Goal: Information Seeking & Learning: Learn about a topic

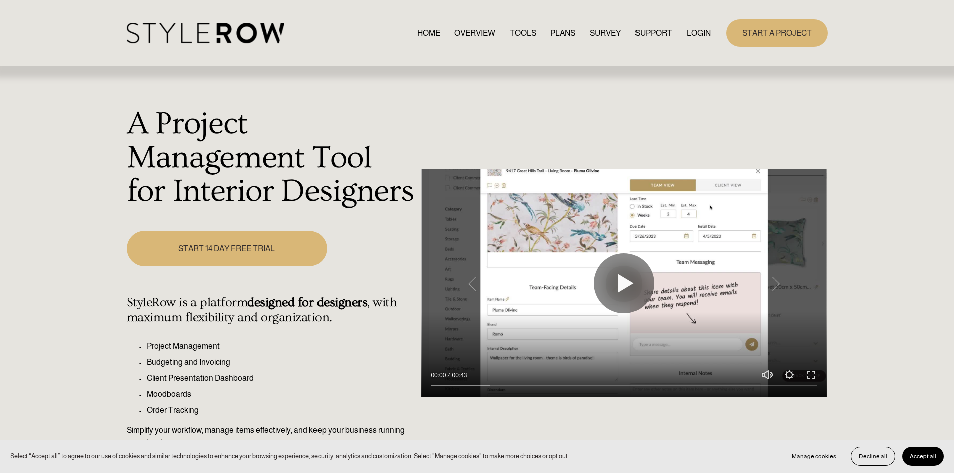
click at [706, 39] on link "LOGIN" at bounding box center [698, 33] width 24 height 14
click at [702, 32] on link "LOGIN" at bounding box center [698, 33] width 24 height 14
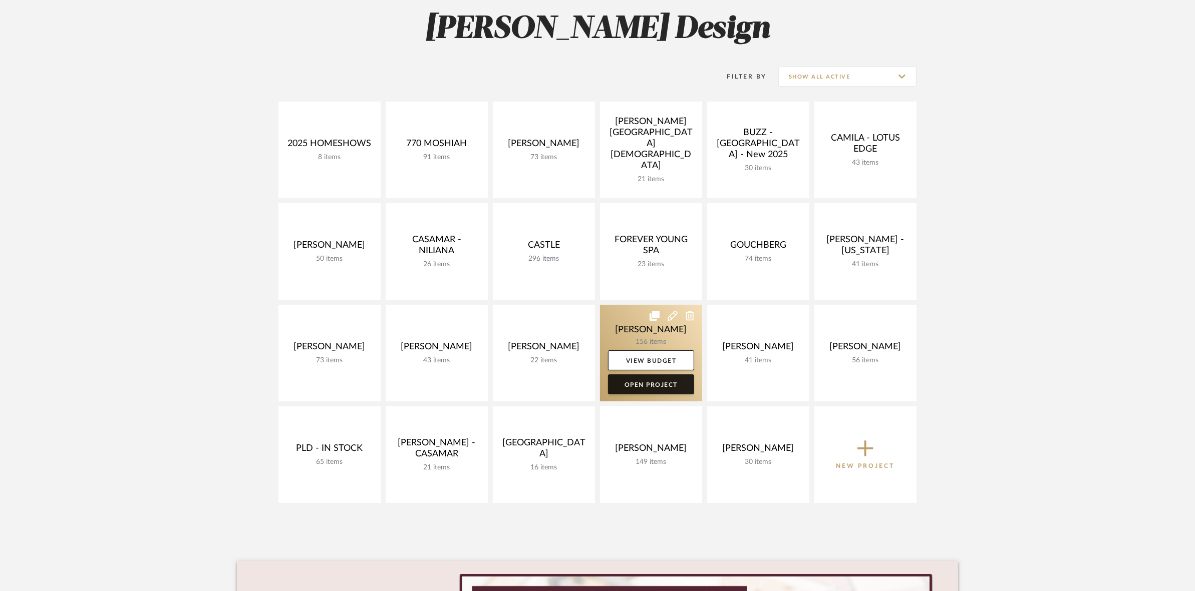
scroll to position [188, 0]
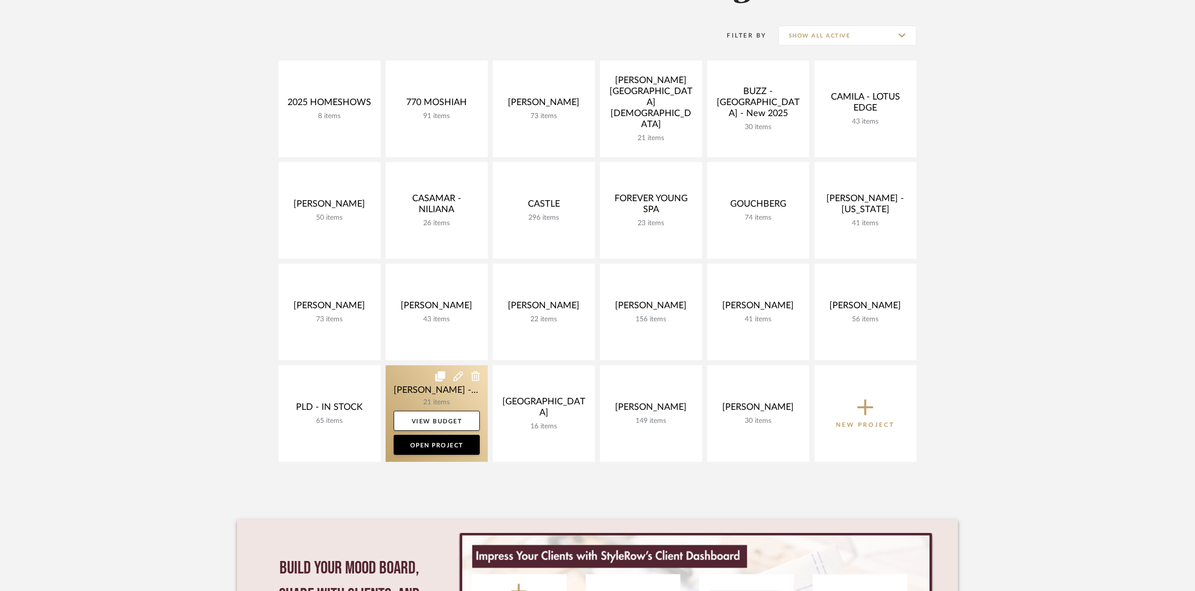
click at [422, 375] on link at bounding box center [437, 414] width 102 height 97
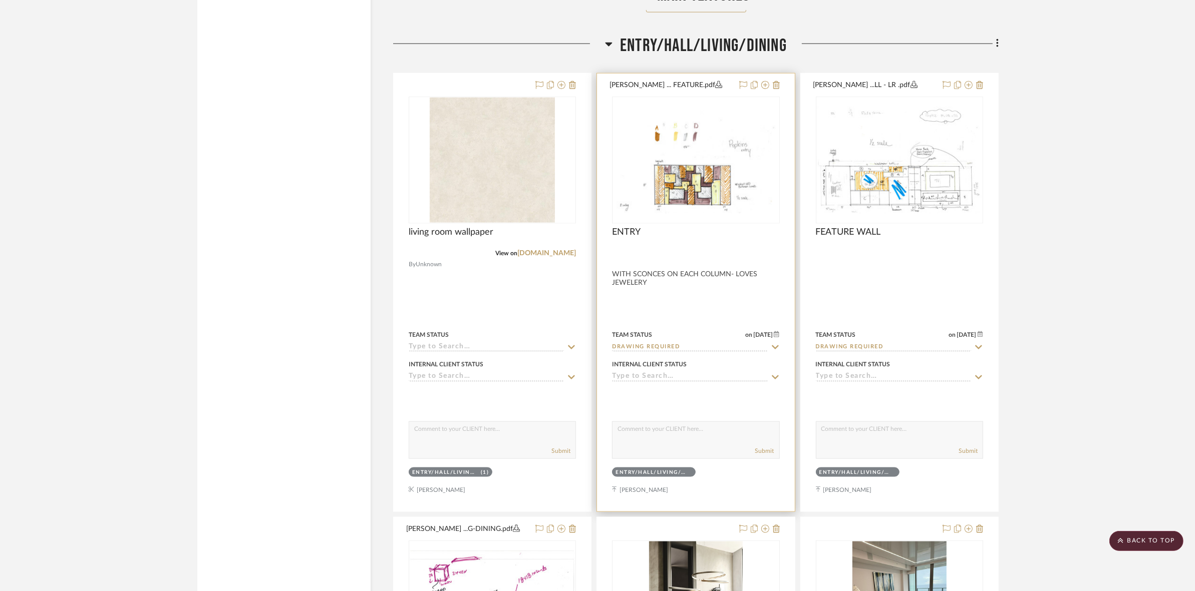
scroll to position [1940, 0]
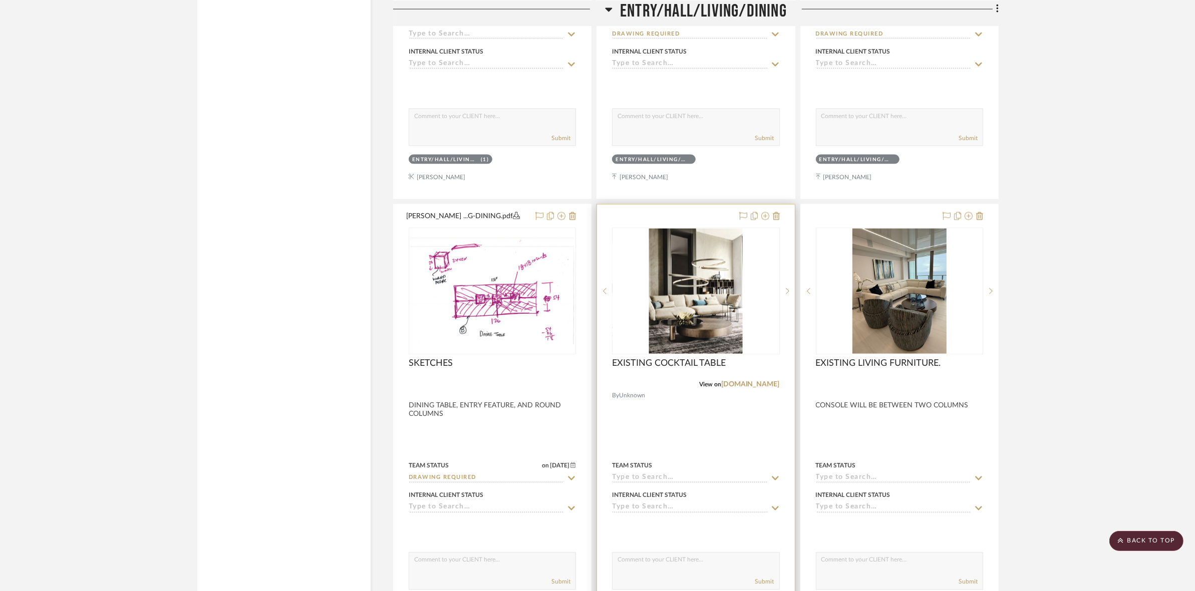
click at [0, 0] on img at bounding box center [0, 0] width 0 height 0
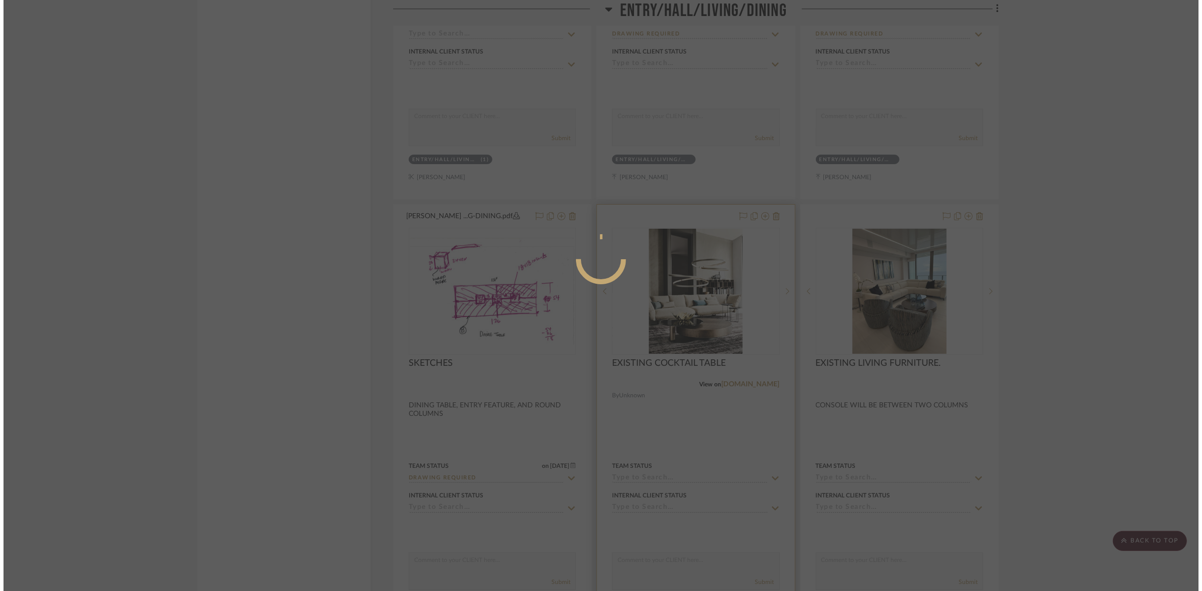
scroll to position [0, 0]
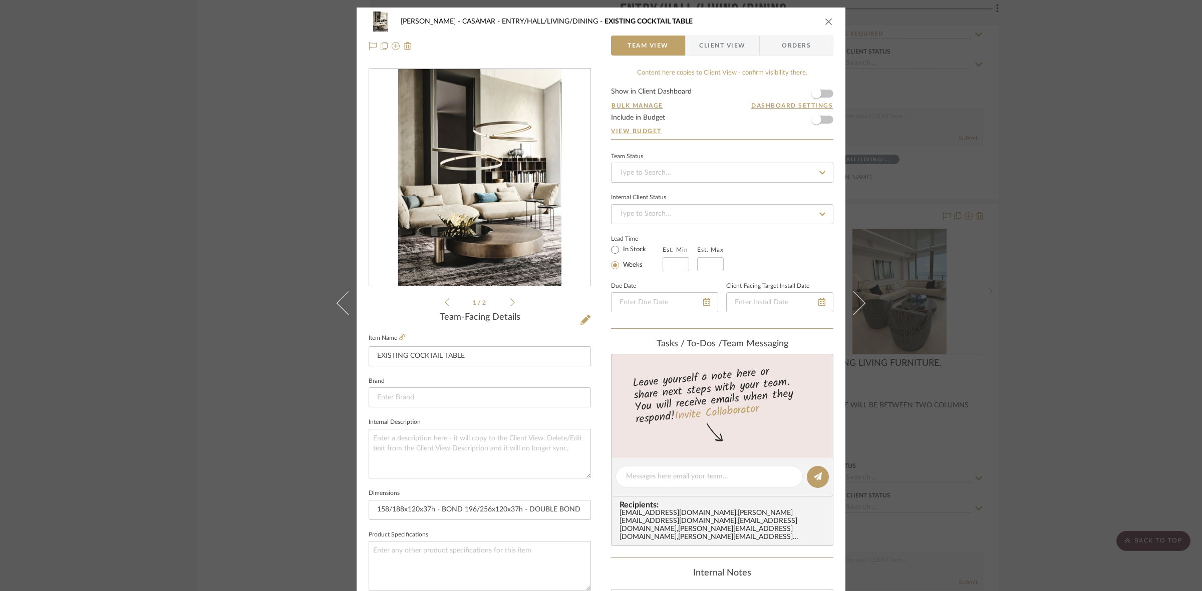
click at [510, 301] on icon at bounding box center [512, 302] width 5 height 9
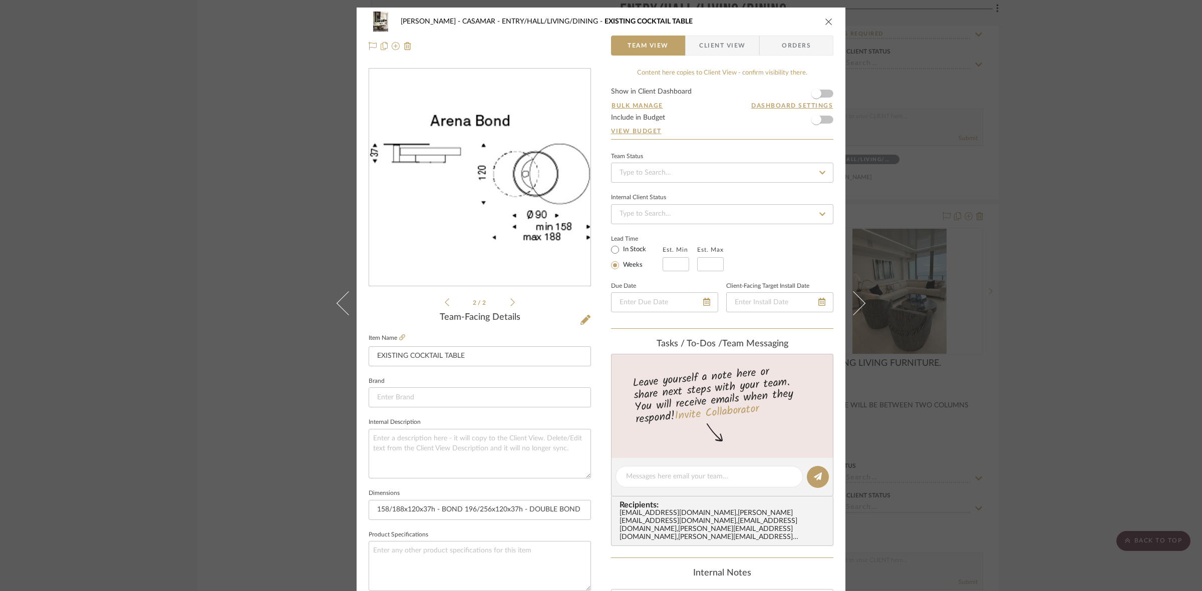
click at [445, 303] on icon at bounding box center [447, 302] width 5 height 9
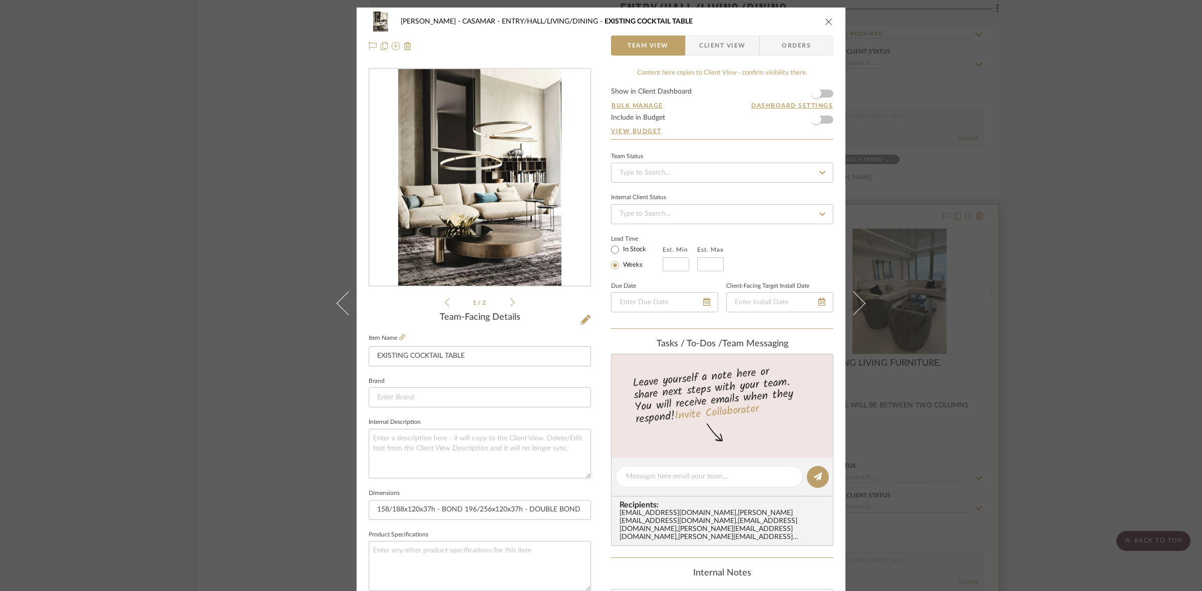
drag, startPoint x: 1002, startPoint y: 294, endPoint x: 955, endPoint y: 296, distance: 47.1
click at [1002, 293] on div "POPKINS - CASAMAR ENTRY/HALL/LIVING/DINING EXISTING COCKTAIL TABLE Team View Cl…" at bounding box center [601, 295] width 1202 height 591
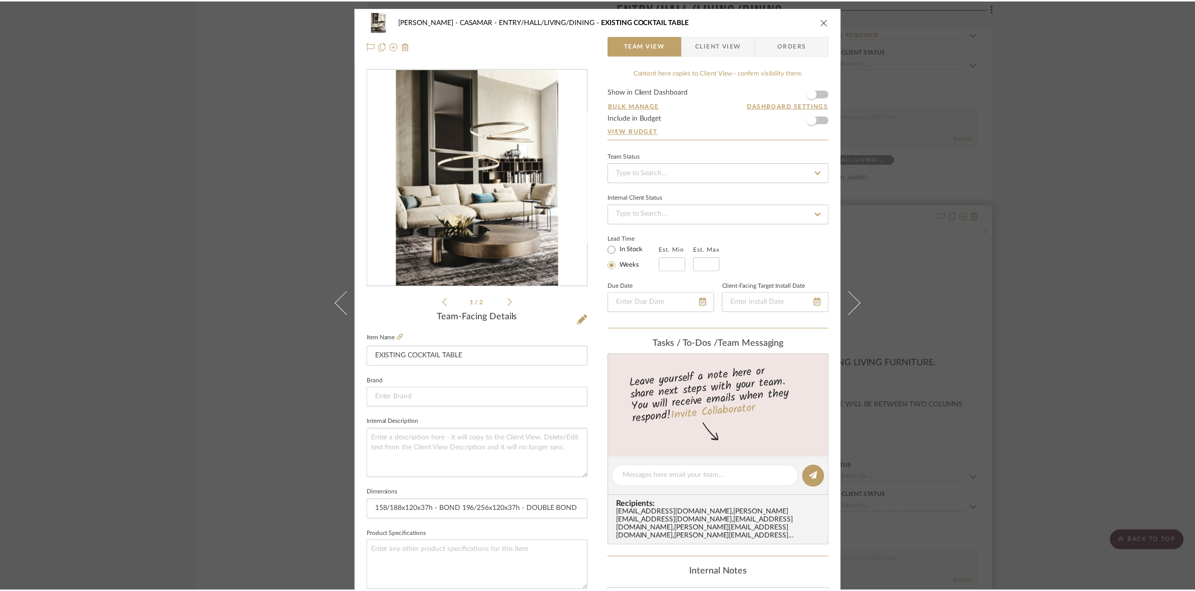
scroll to position [1940, 0]
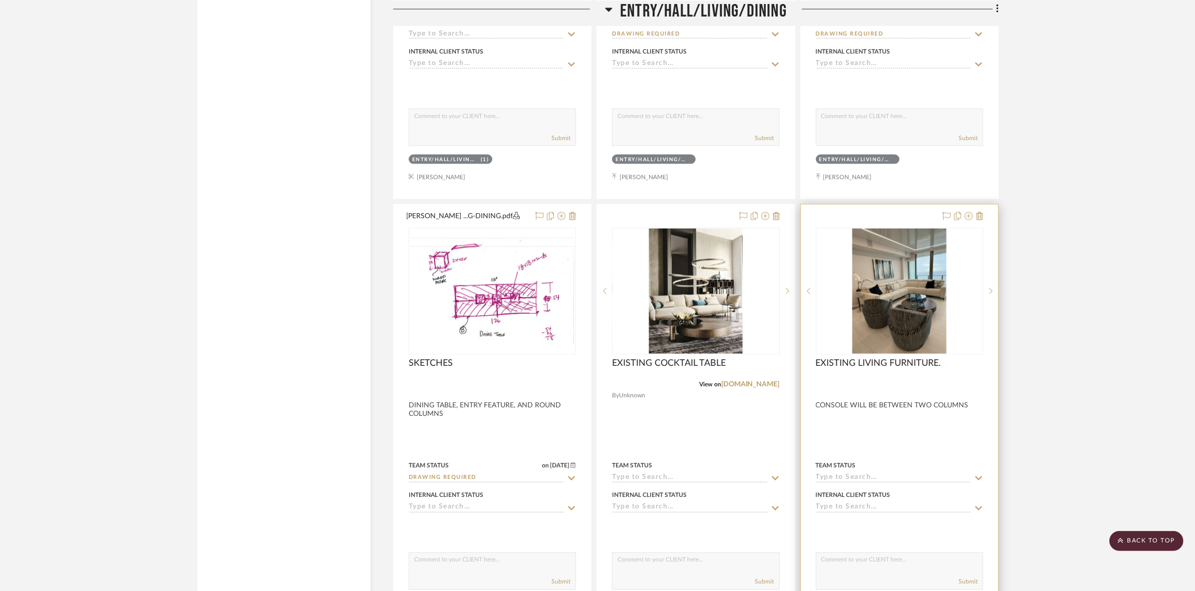
click at [913, 304] on img "0" at bounding box center [899, 291] width 94 height 125
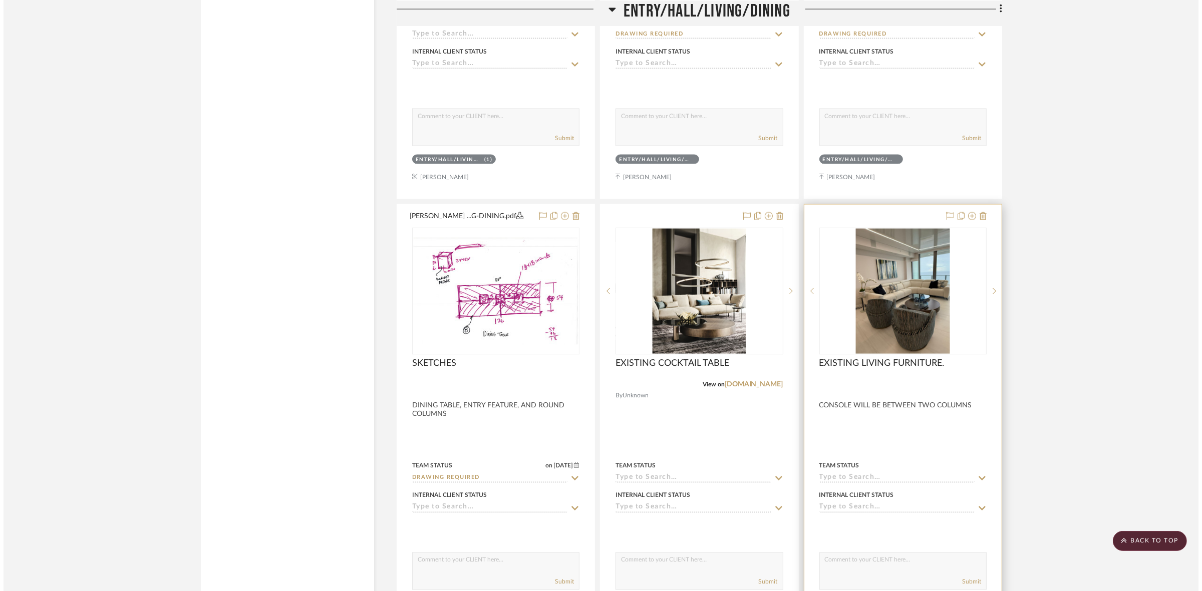
scroll to position [0, 0]
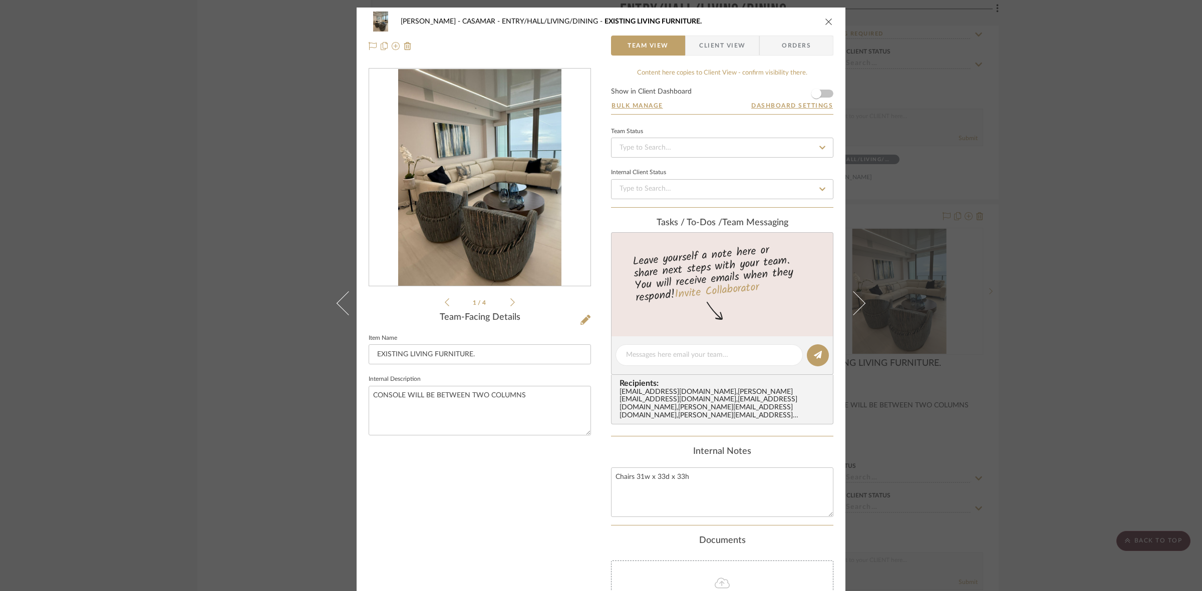
click at [510, 300] on icon at bounding box center [512, 302] width 5 height 9
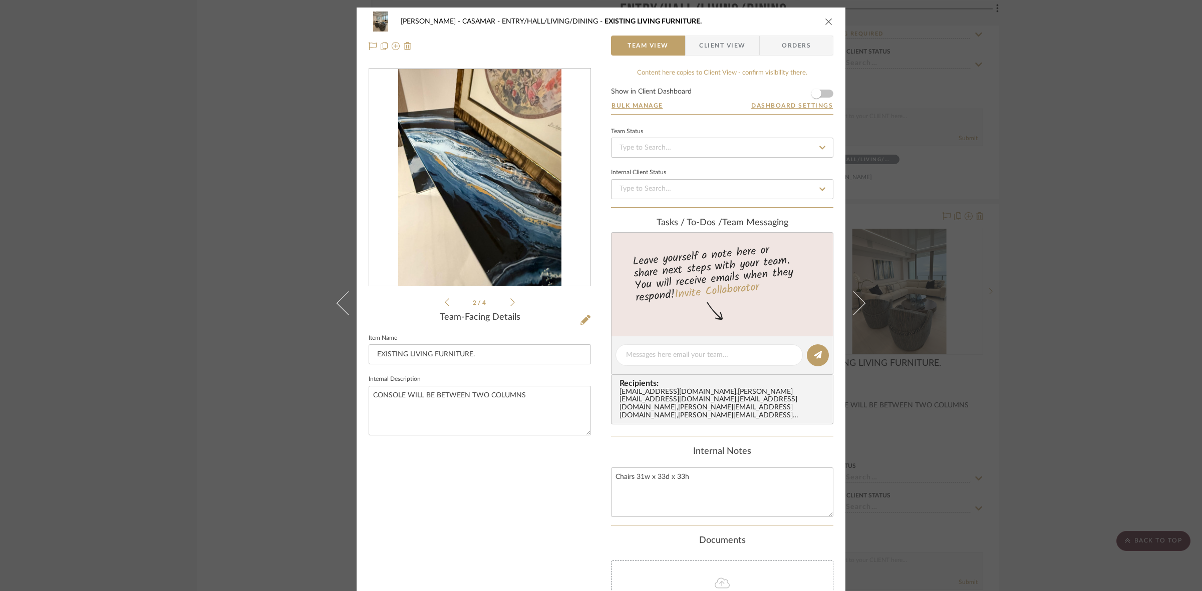
click at [510, 300] on icon at bounding box center [512, 302] width 5 height 9
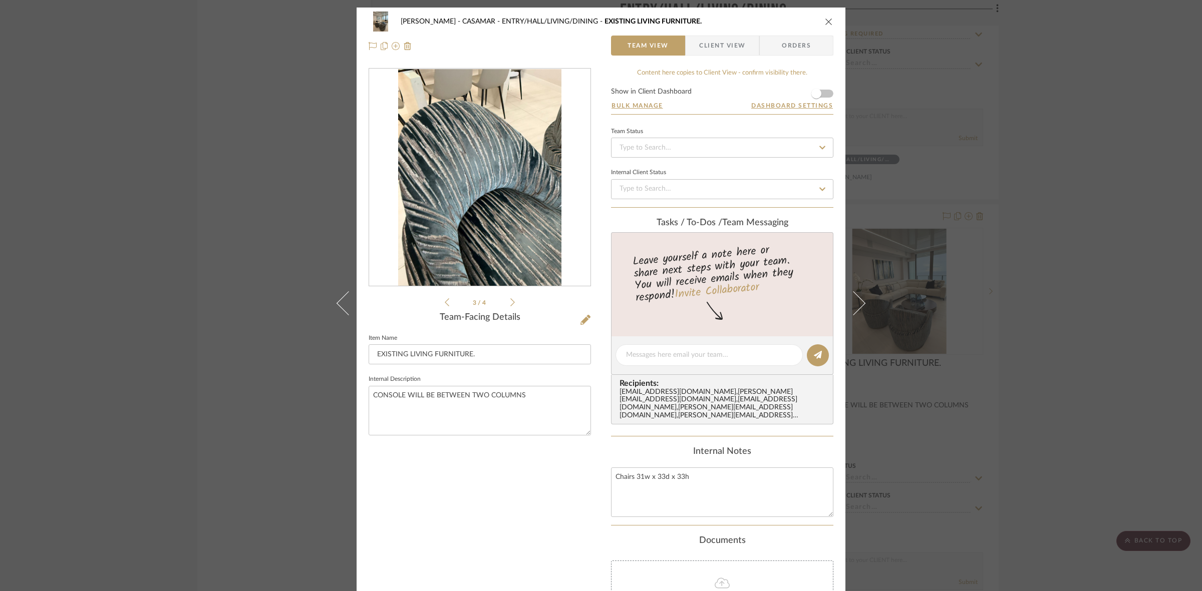
click at [510, 300] on icon at bounding box center [512, 302] width 5 height 9
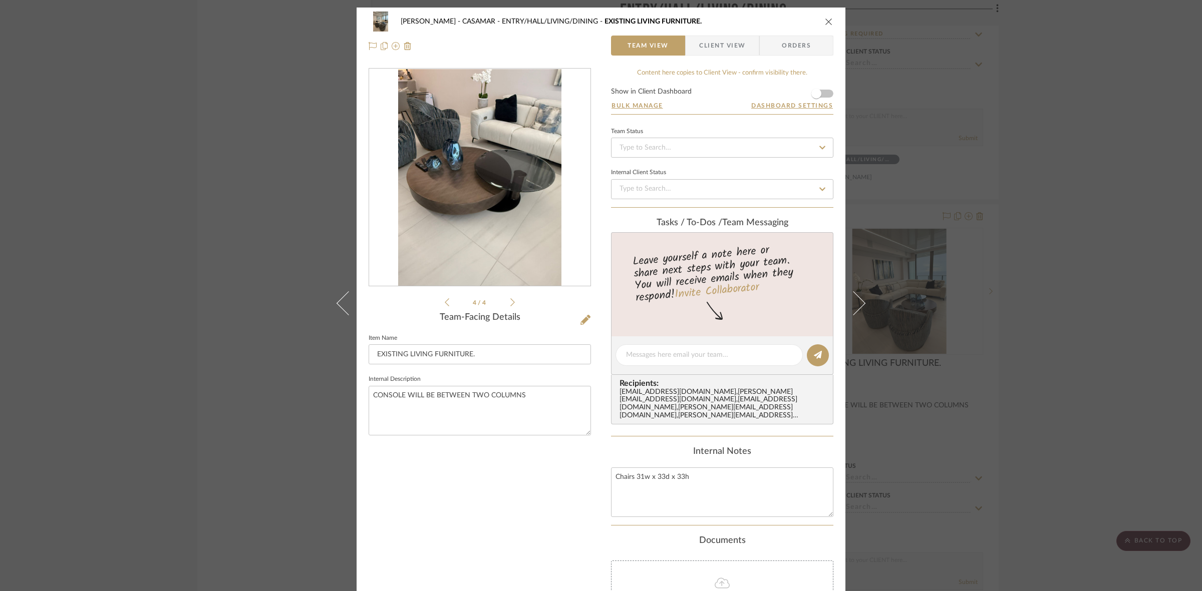
click at [510, 300] on icon at bounding box center [512, 302] width 5 height 9
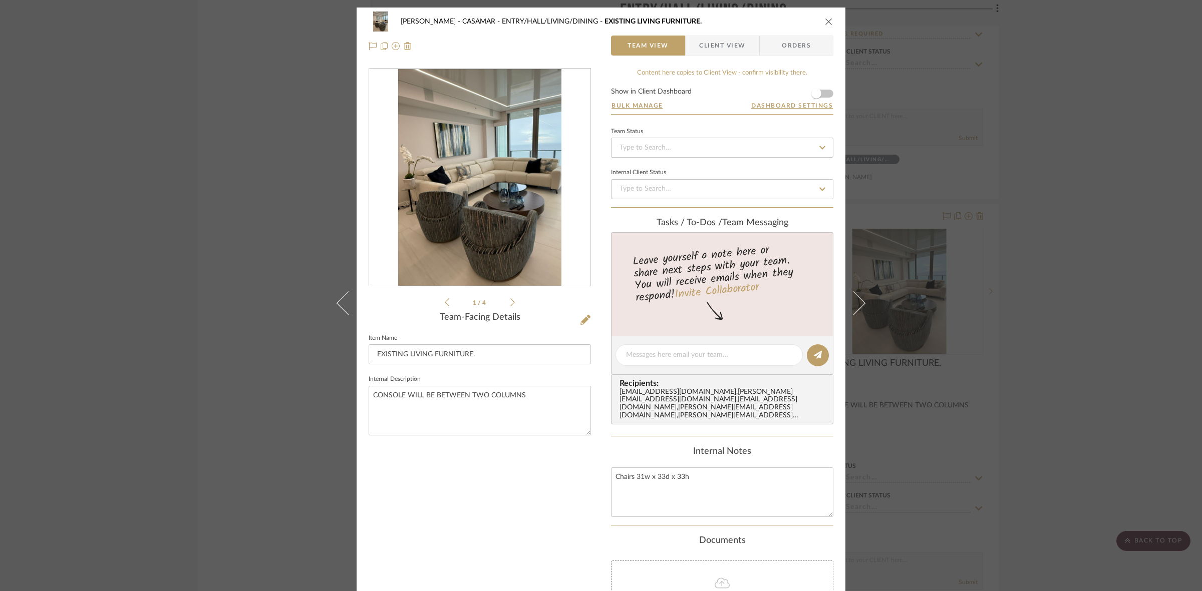
click at [307, 273] on div "POPKINS - CASAMAR ENTRY/HALL/LIVING/DINING EXISTING LIVING FURNITURE. Team View…" at bounding box center [601, 295] width 1202 height 591
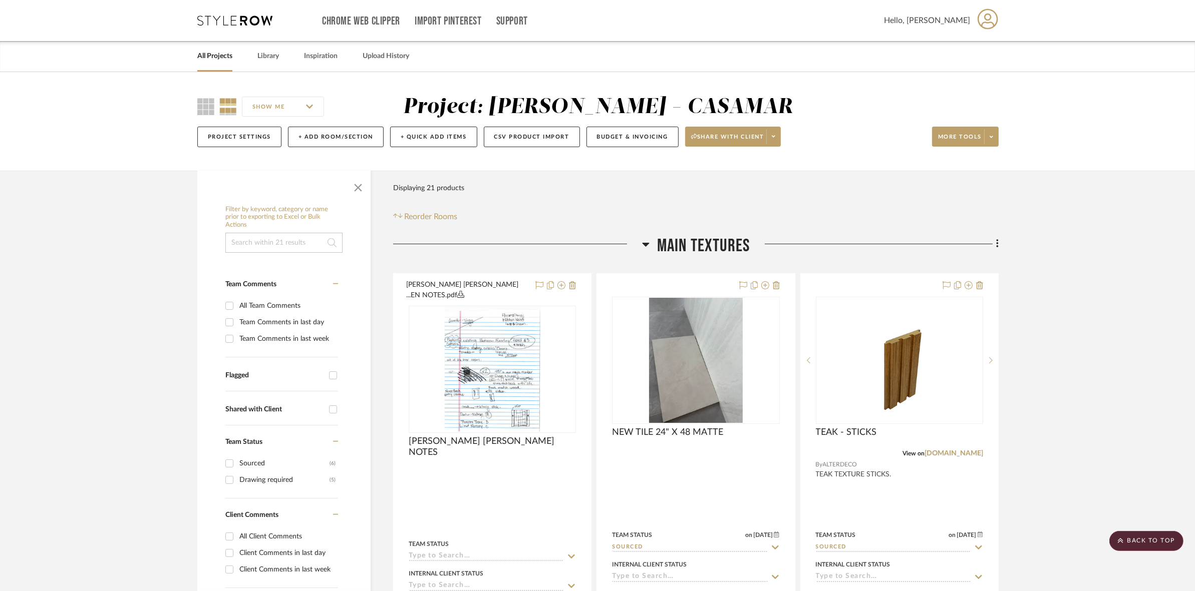
drag, startPoint x: 809, startPoint y: 283, endPoint x: 818, endPoint y: 144, distance: 139.5
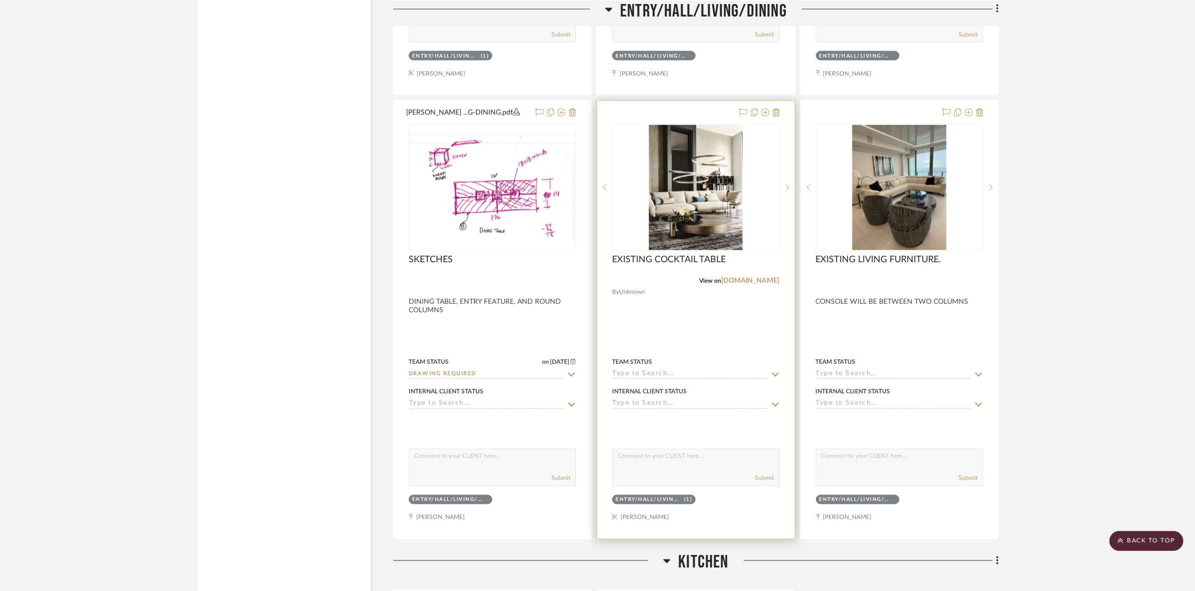
scroll to position [2065, 0]
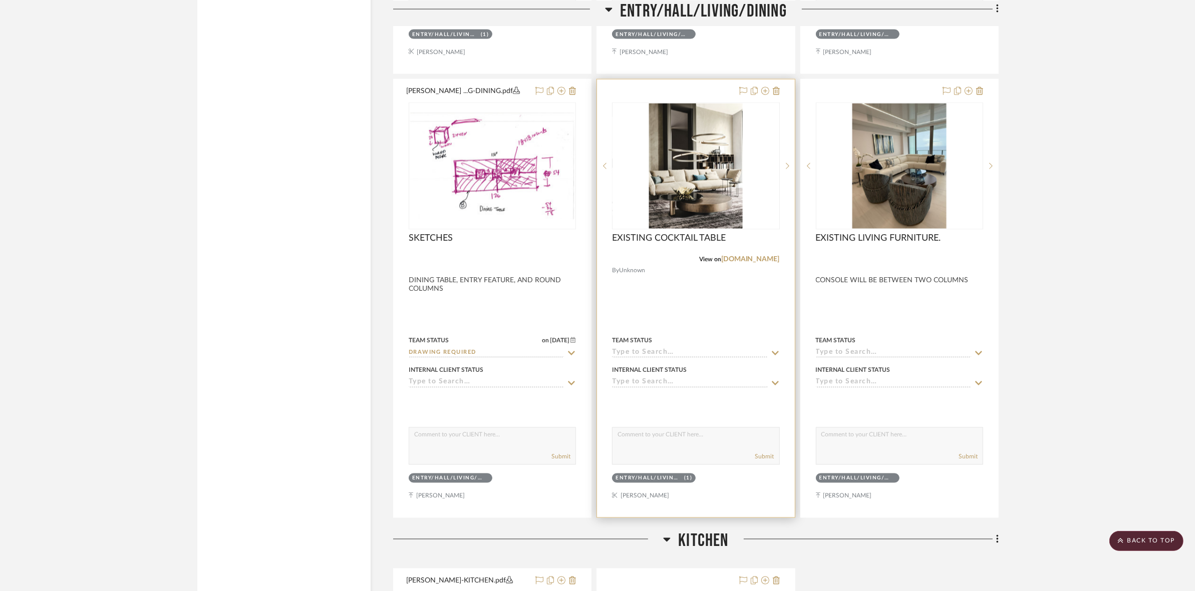
click at [700, 179] on img "0" at bounding box center [696, 166] width 94 height 125
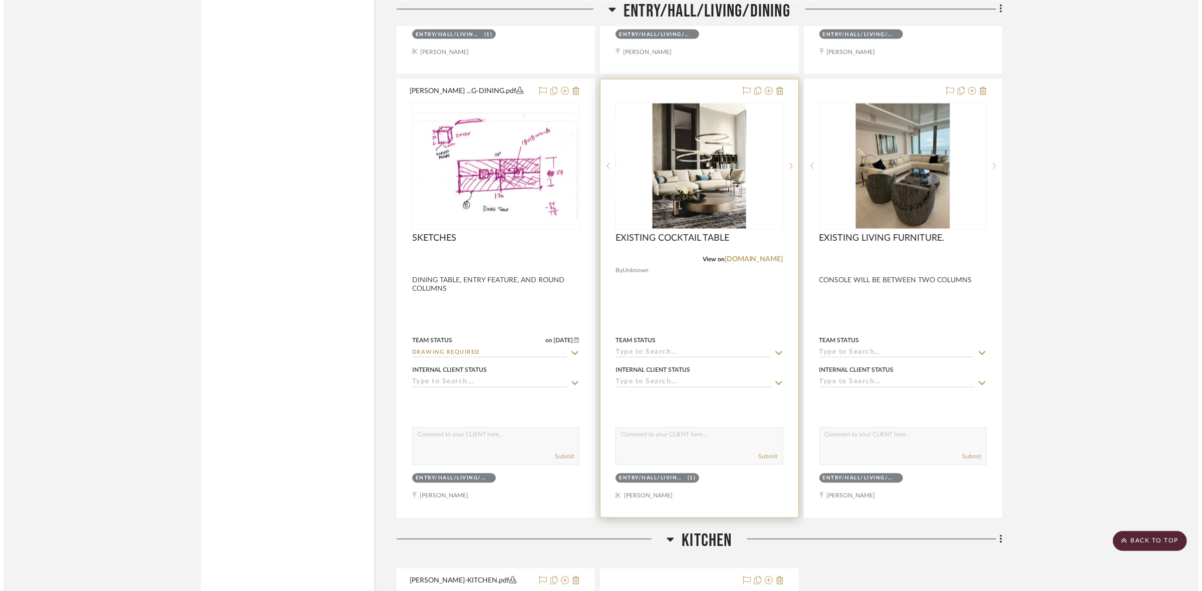
scroll to position [0, 0]
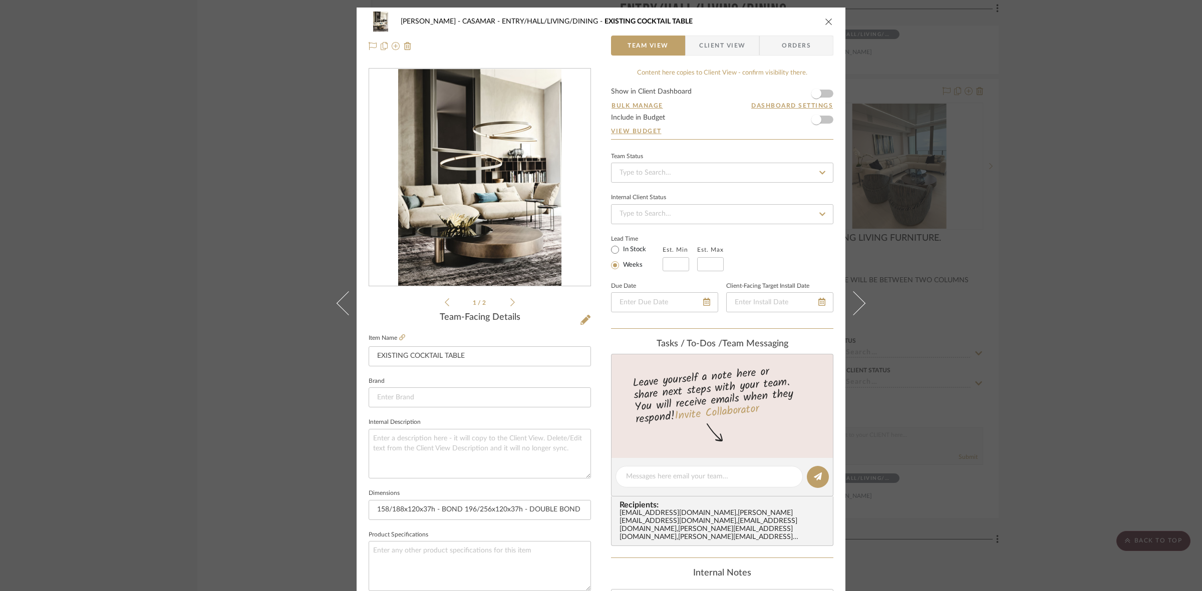
click at [952, 226] on div "POPKINS - CASAMAR ENTRY/HALL/LIVING/DINING EXISTING COCKTAIL TABLE Team View Cl…" at bounding box center [601, 295] width 1202 height 591
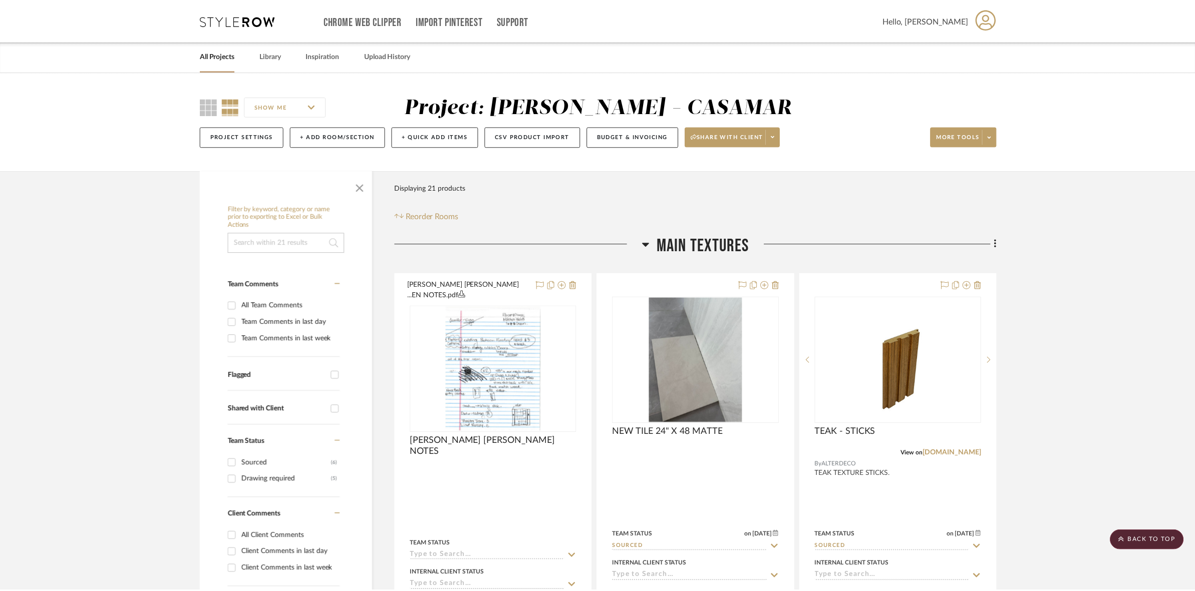
scroll to position [2065, 0]
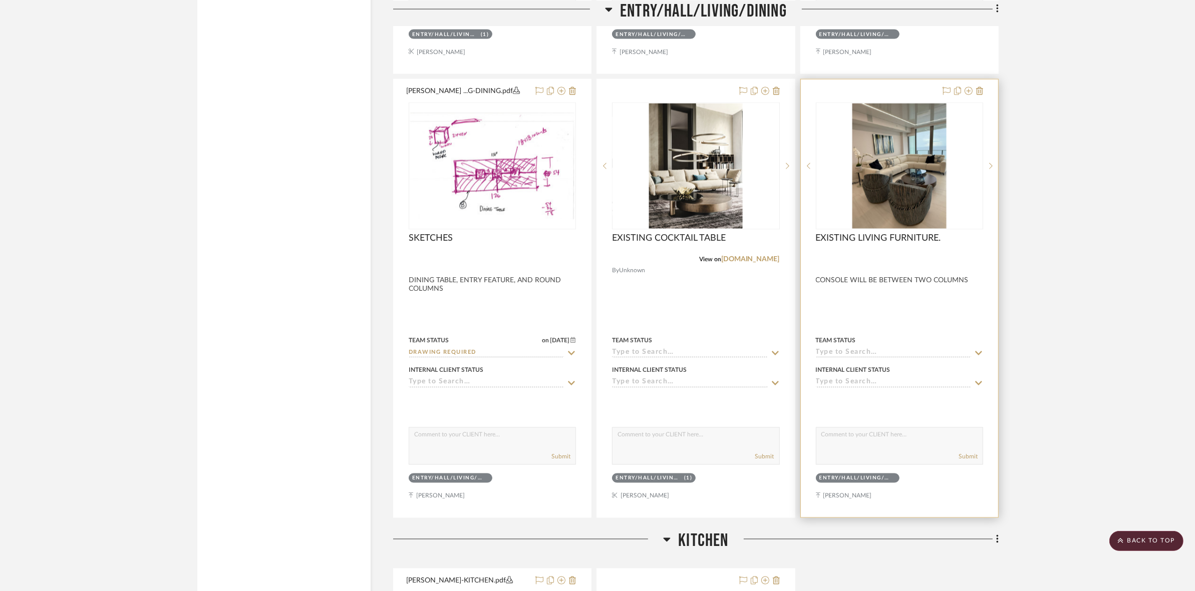
click at [870, 171] on img "0" at bounding box center [899, 166] width 94 height 125
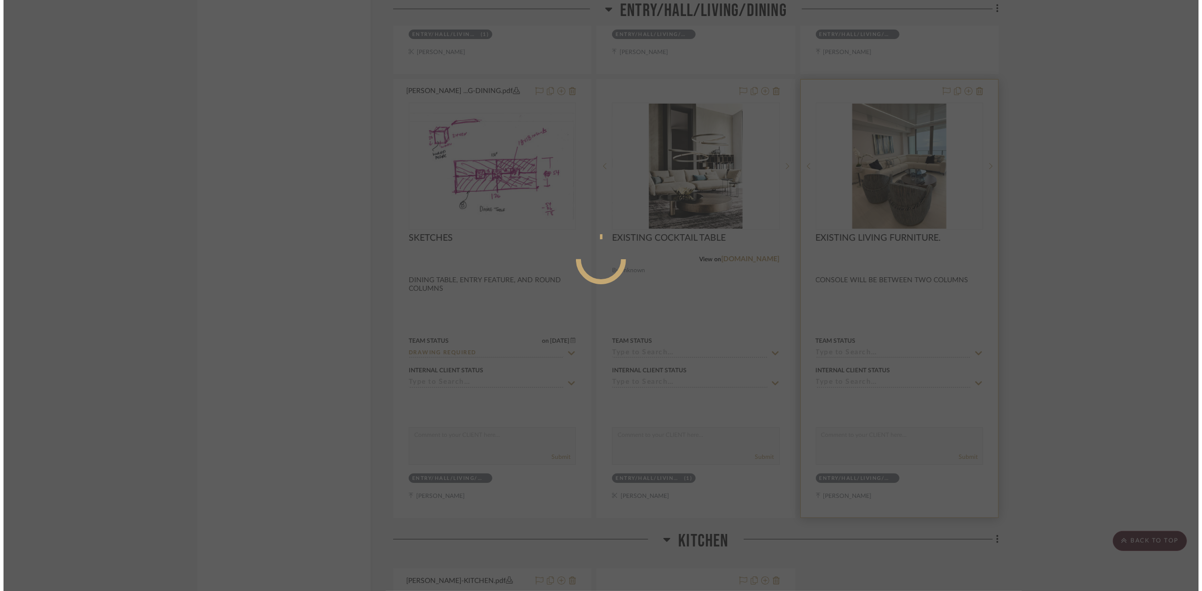
scroll to position [0, 0]
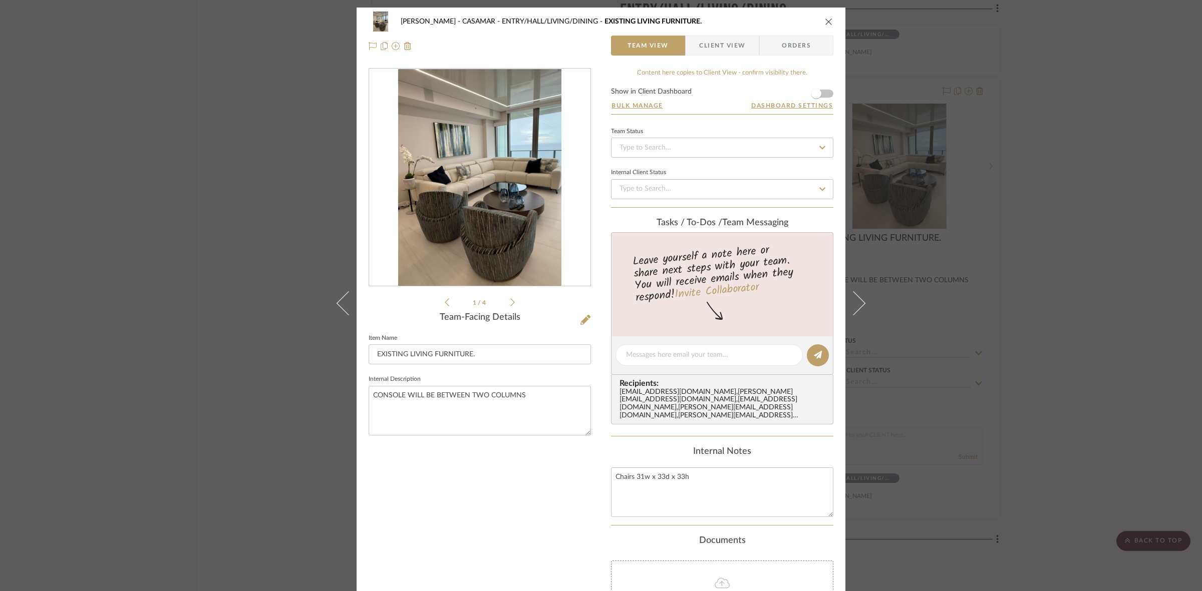
click at [510, 301] on icon at bounding box center [512, 302] width 5 height 8
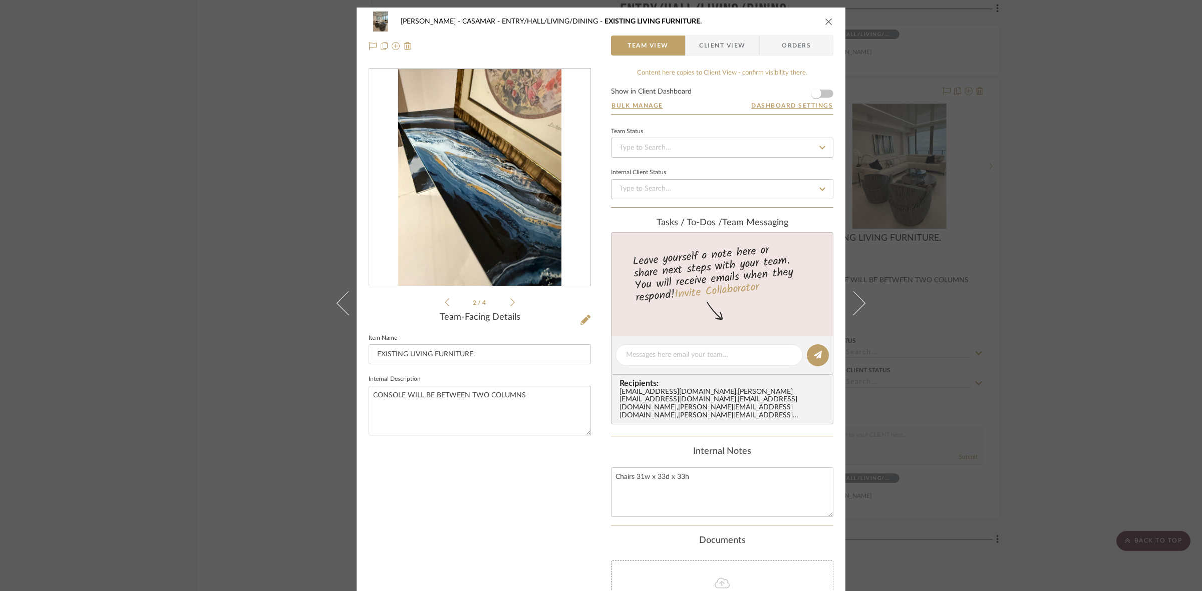
click at [510, 301] on icon at bounding box center [512, 302] width 5 height 8
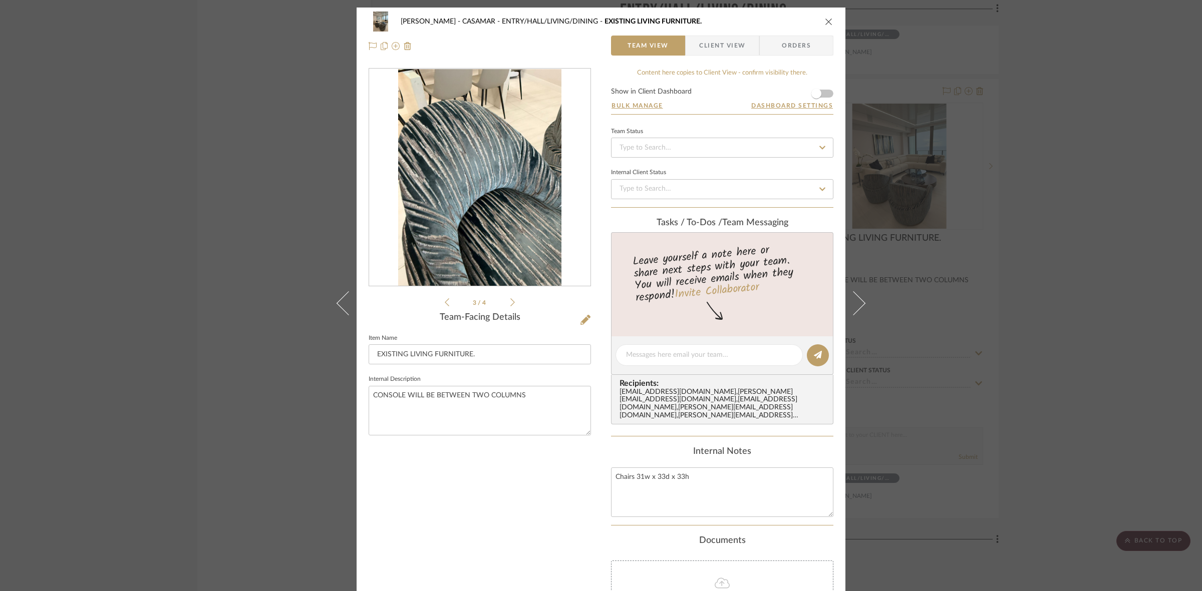
click at [510, 301] on icon at bounding box center [512, 302] width 5 height 8
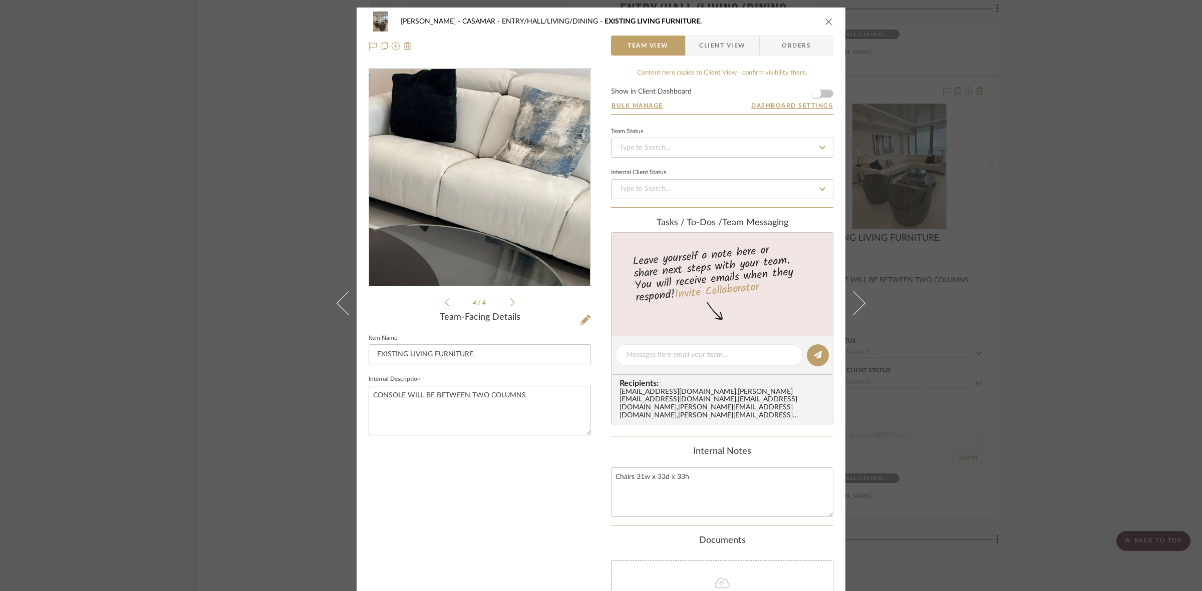
click at [529, 134] on img "3" at bounding box center [479, 177] width 163 height 217
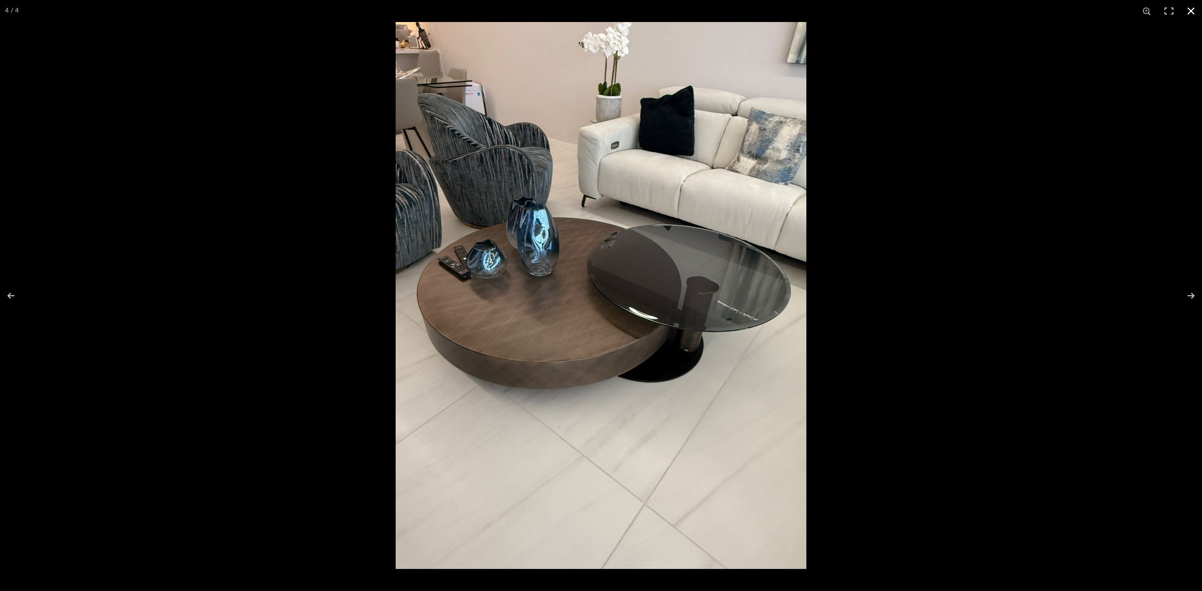
click at [252, 218] on div at bounding box center [601, 295] width 1202 height 591
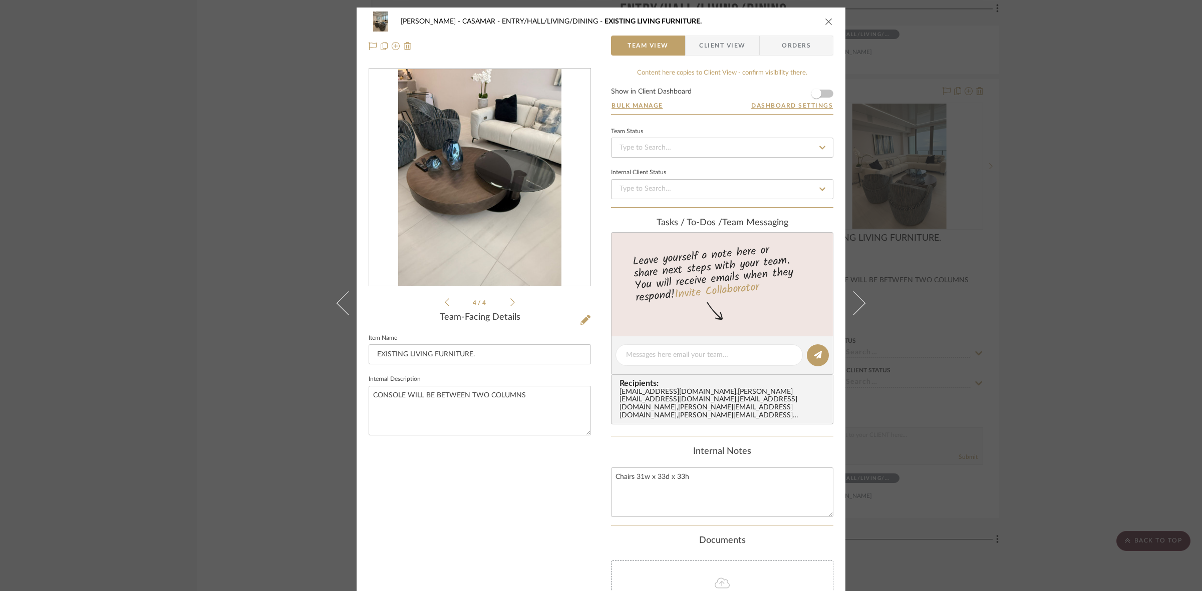
click at [445, 301] on icon at bounding box center [447, 302] width 5 height 9
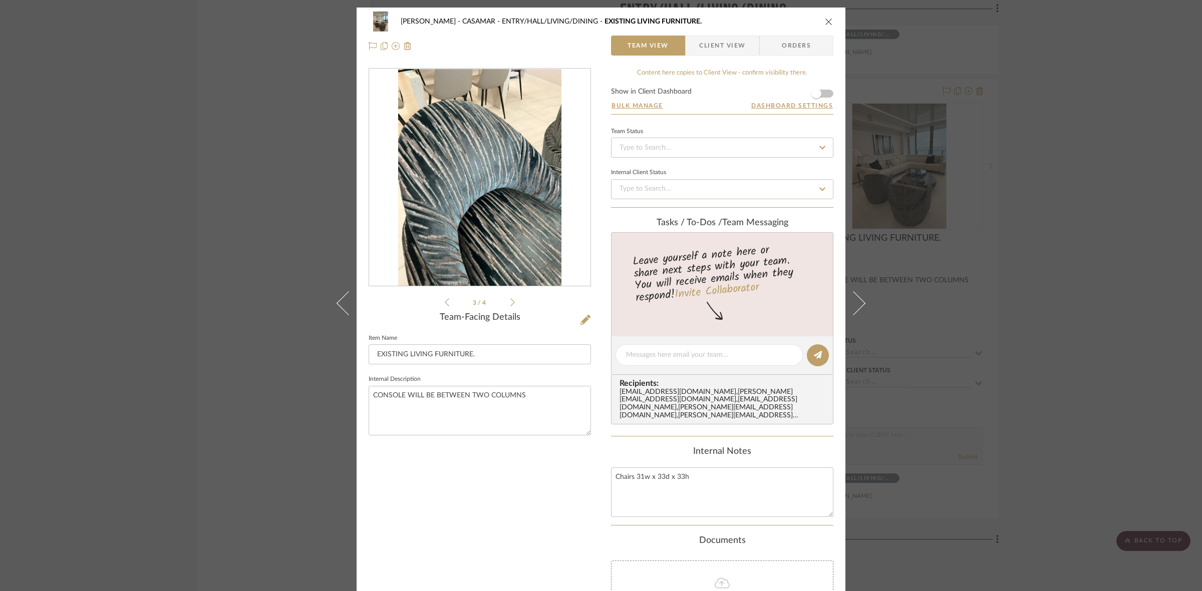
click at [445, 301] on icon at bounding box center [447, 302] width 5 height 9
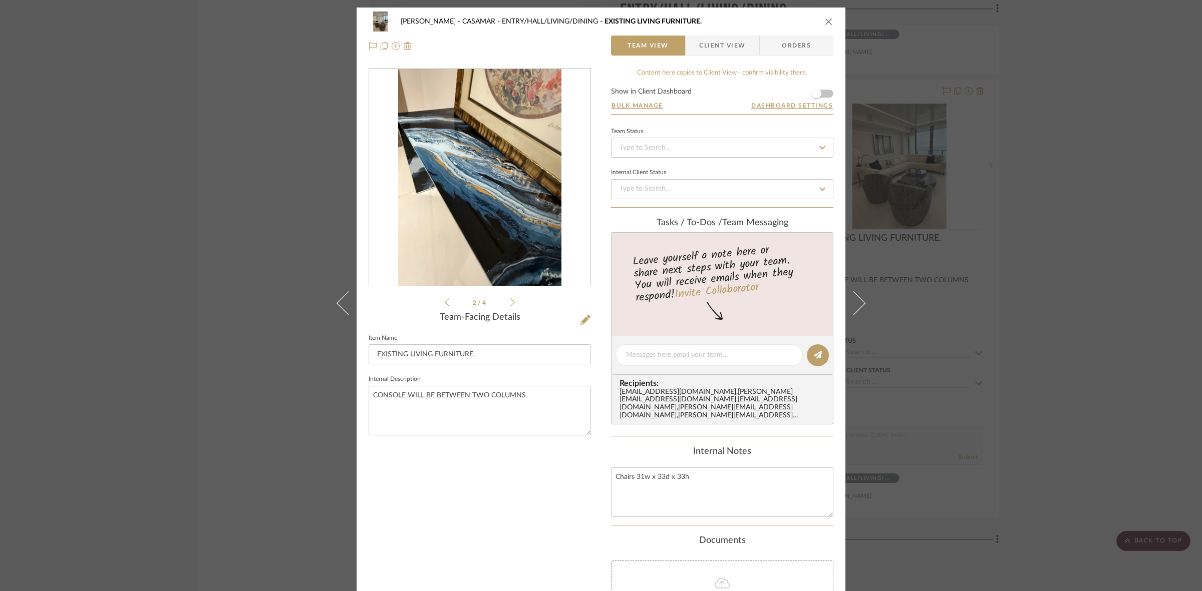
click at [445, 301] on icon at bounding box center [447, 302] width 5 height 9
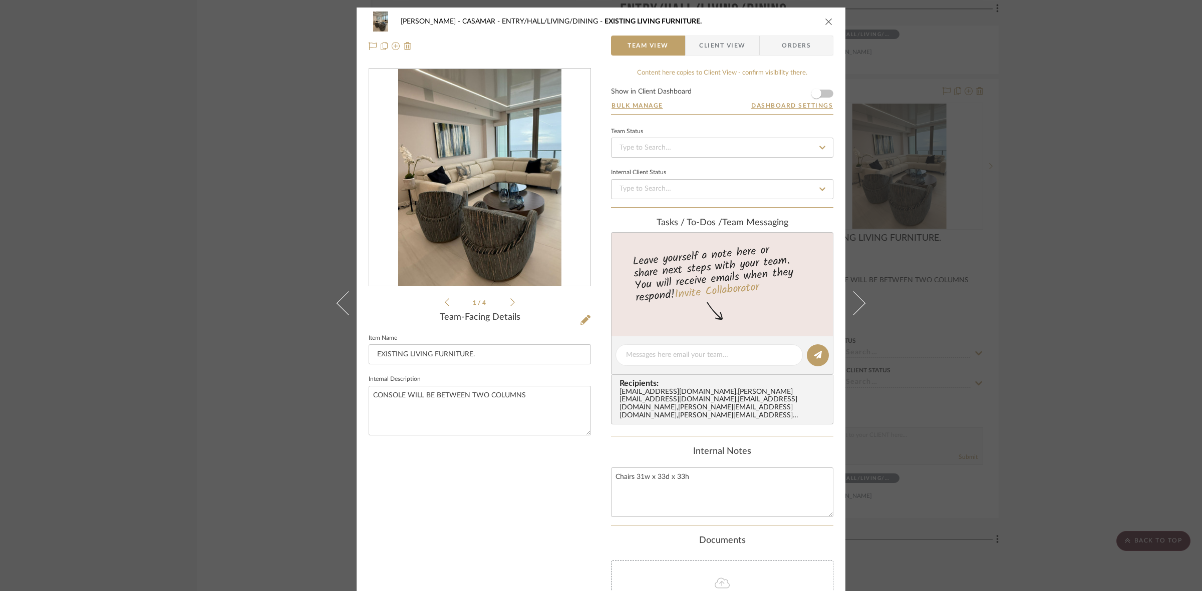
click at [439, 301] on div "1 / 4" at bounding box center [480, 188] width 222 height 240
click at [196, 354] on div "POPKINS - CASAMAR ENTRY/HALL/LIVING/DINING EXISTING LIVING FURNITURE. Team View…" at bounding box center [601, 295] width 1202 height 591
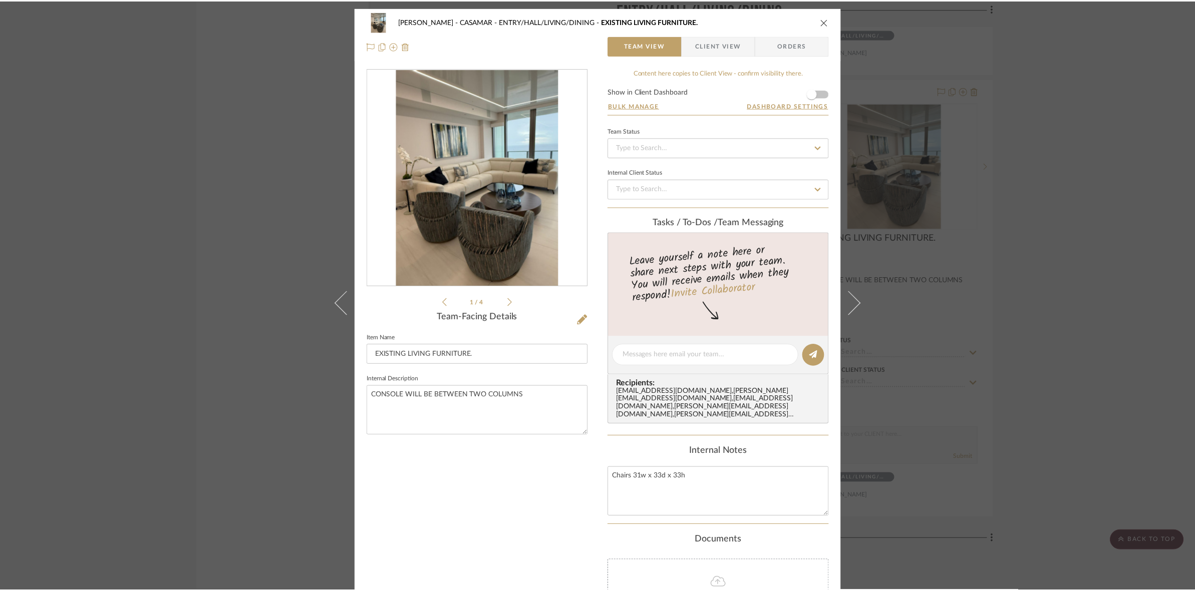
scroll to position [2065, 0]
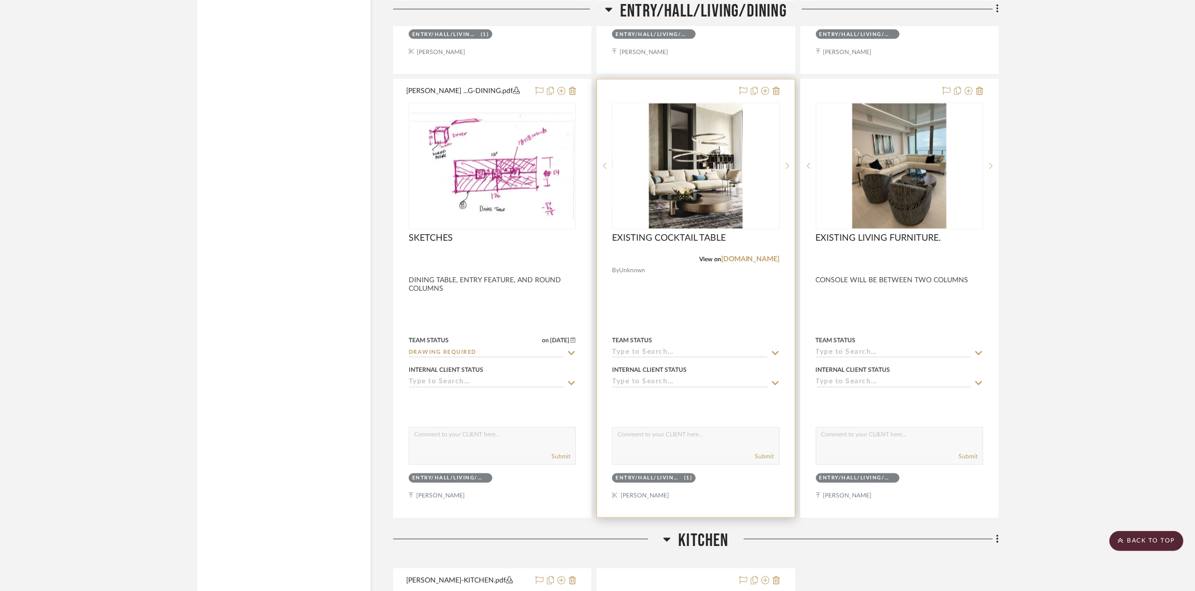
click at [720, 159] on img "0" at bounding box center [696, 166] width 94 height 125
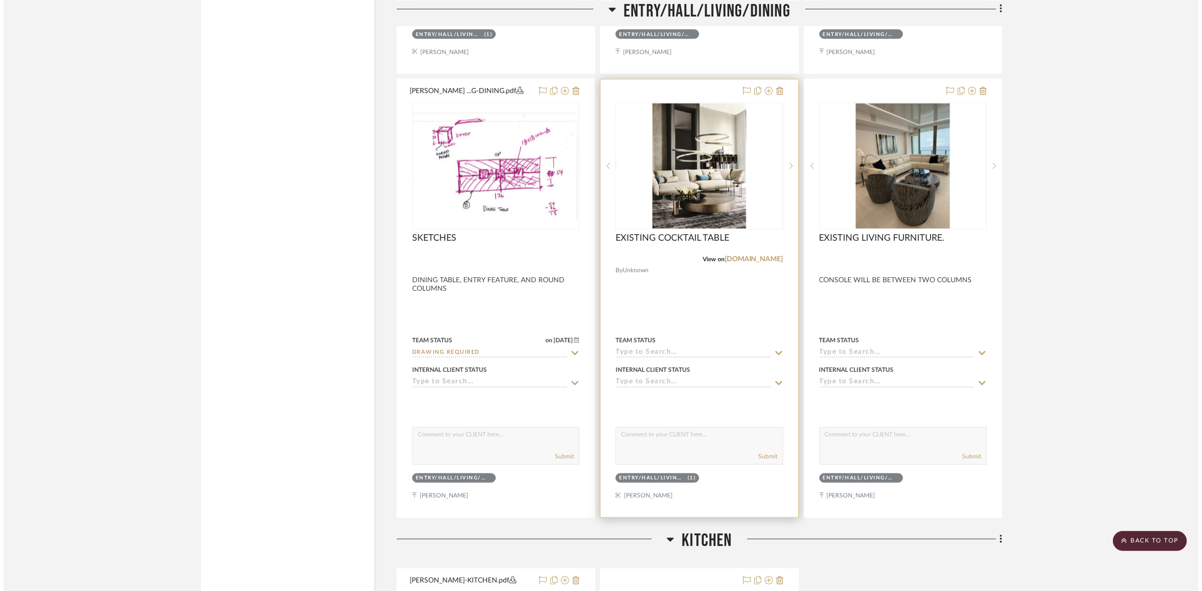
scroll to position [0, 0]
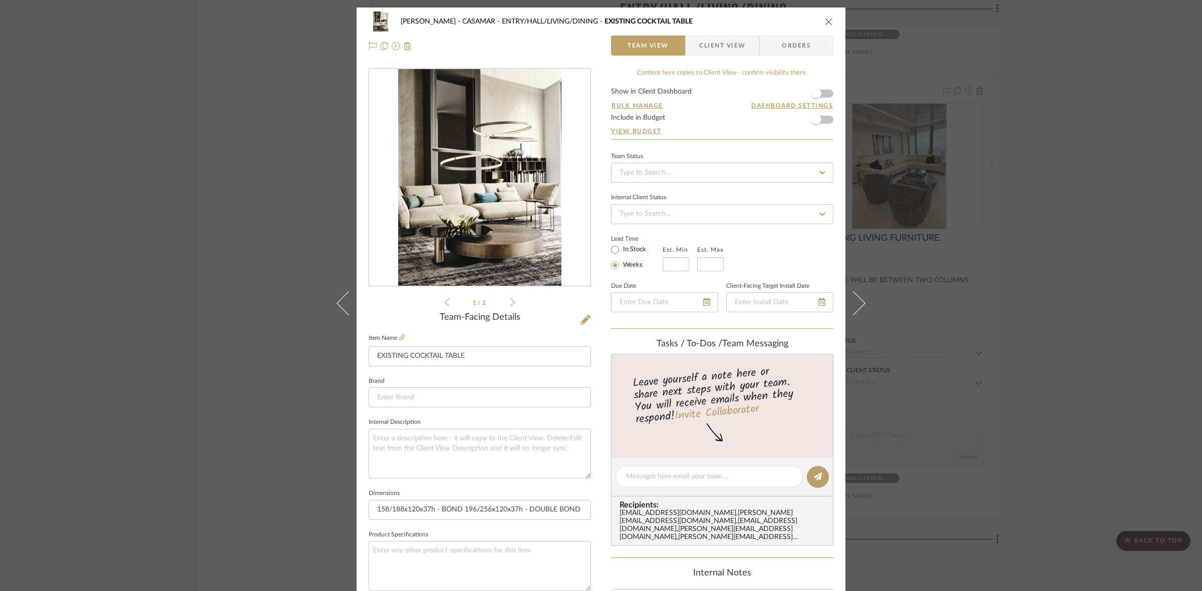
click at [510, 301] on icon at bounding box center [512, 302] width 5 height 8
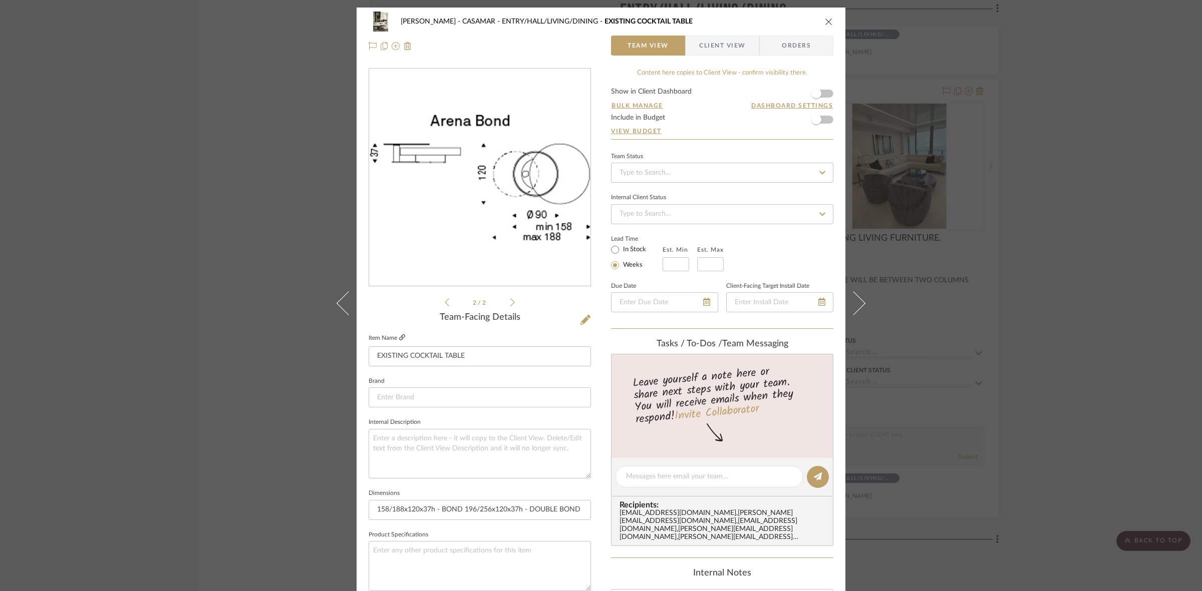
click at [402, 334] on icon at bounding box center [402, 337] width 6 height 6
click at [445, 298] on icon at bounding box center [447, 302] width 5 height 9
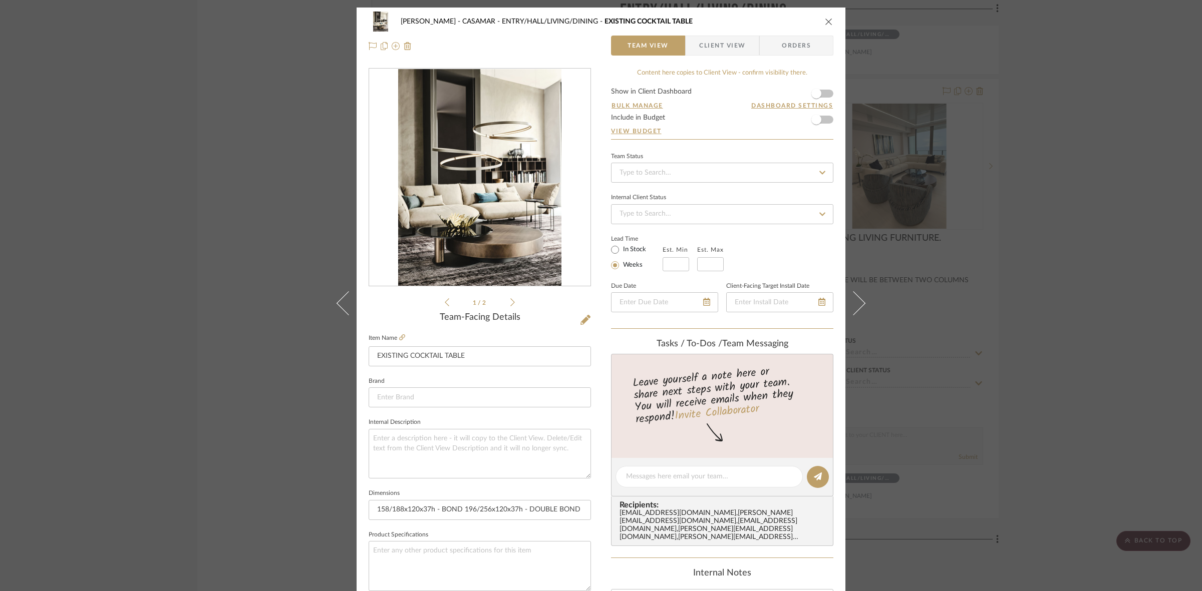
click at [193, 299] on div "POPKINS - CASAMAR ENTRY/HALL/LIVING/DINING EXISTING COCKTAIL TABLE Team View Cl…" at bounding box center [601, 295] width 1202 height 591
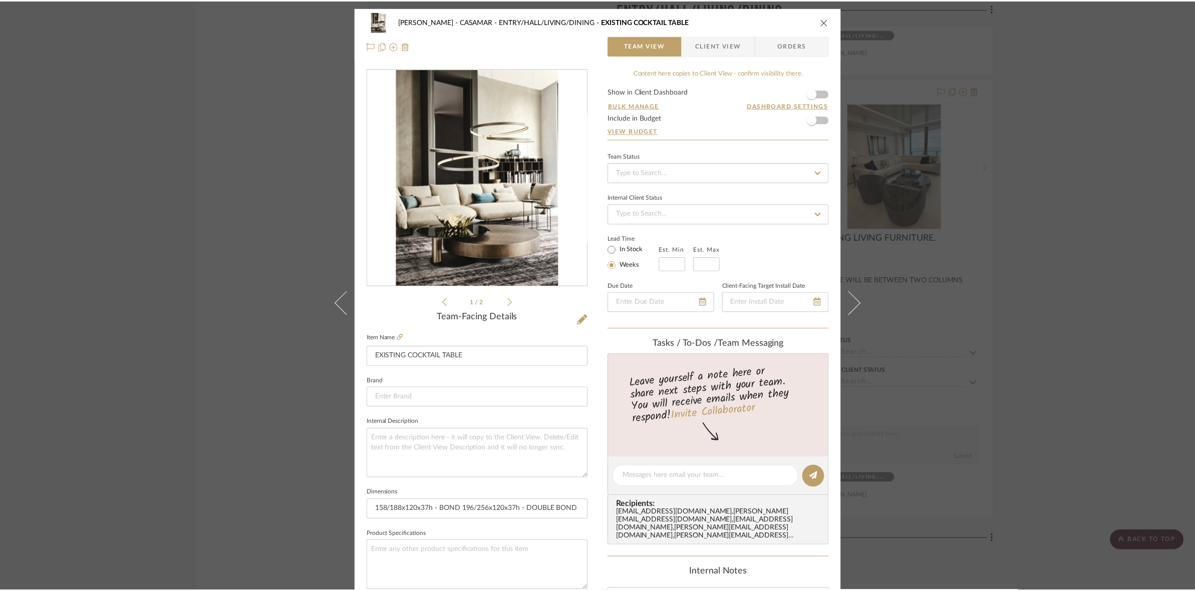
scroll to position [2065, 0]
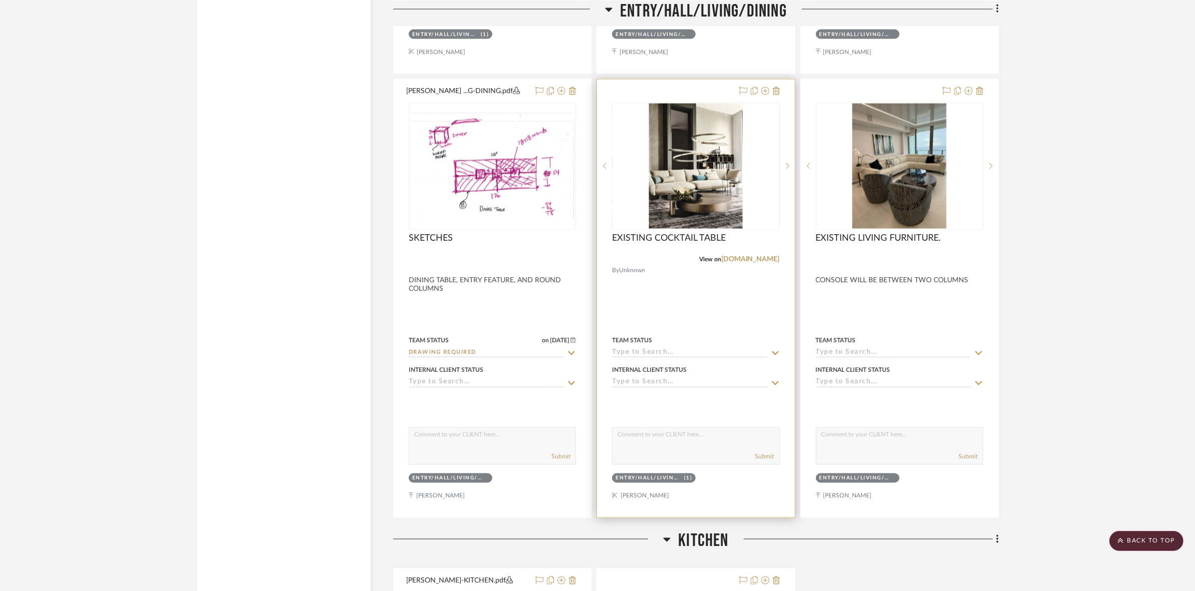
click at [662, 201] on img "0" at bounding box center [696, 166] width 94 height 125
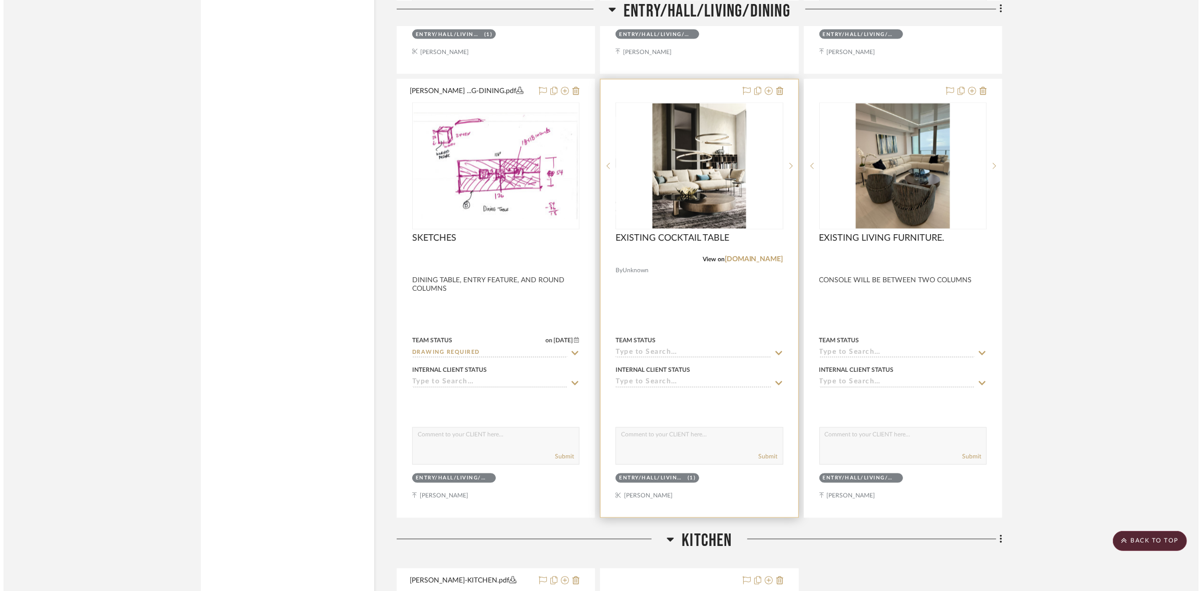
scroll to position [0, 0]
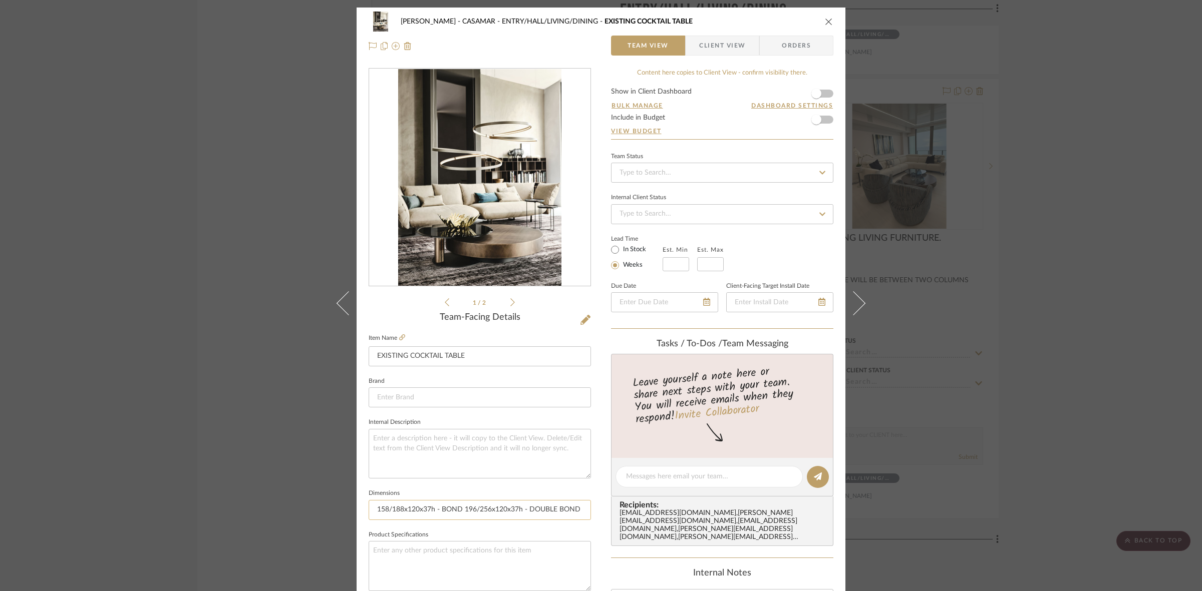
drag, startPoint x: 403, startPoint y: 507, endPoint x: 365, endPoint y: 507, distance: 38.6
click at [369, 507] on input "158/188x120x37h - BOND 196/256x120x37h - DOUBLE BOND ø120x29h (METRIC)" at bounding box center [480, 510] width 222 height 20
click at [389, 508] on input "158/188x120x37h - BOND 196/256x120x37h - DOUBLE BOND ø120x29h (METRIC)" at bounding box center [480, 510] width 222 height 20
drag, startPoint x: 409, startPoint y: 511, endPoint x: 396, endPoint y: 509, distance: 12.7
click at [396, 509] on input "158/188x120x37h - BOND 196/256x120x37h - DOUBLE BOND ø120x29h (METRIC)" at bounding box center [480, 510] width 222 height 20
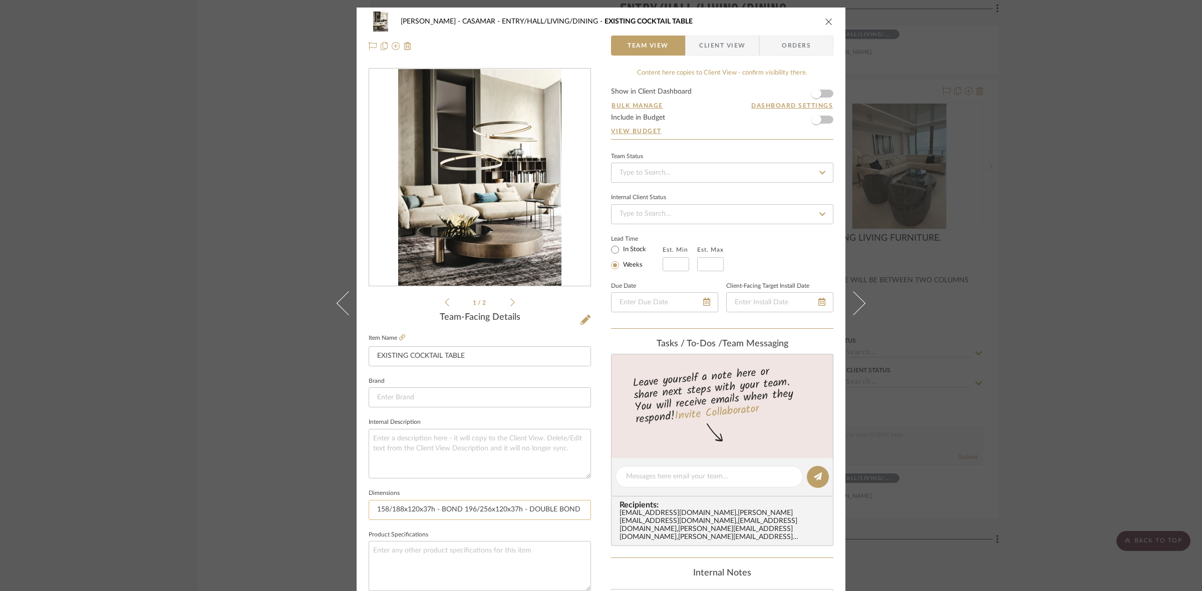
click at [445, 509] on input "158/188x120x37h - BOND 196/256x120x37h - DOUBLE BOND ø120x29h (METRIC)" at bounding box center [480, 510] width 222 height 20
drag, startPoint x: 460, startPoint y: 511, endPoint x: 551, endPoint y: 511, distance: 91.1
click at [508, 511] on input "158/188x120x37h - BOND 196/256x120x37h - DOUBLE BOND ø120x29h (METRIC)" at bounding box center [480, 510] width 222 height 20
click at [552, 511] on input "158/188x120x37h - BOND 196/256x120x37h - DOUBLE BOND ø120x29h (METRIC)" at bounding box center [480, 510] width 222 height 20
click at [510, 299] on icon at bounding box center [512, 302] width 5 height 9
